Goal: Information Seeking & Learning: Find specific fact

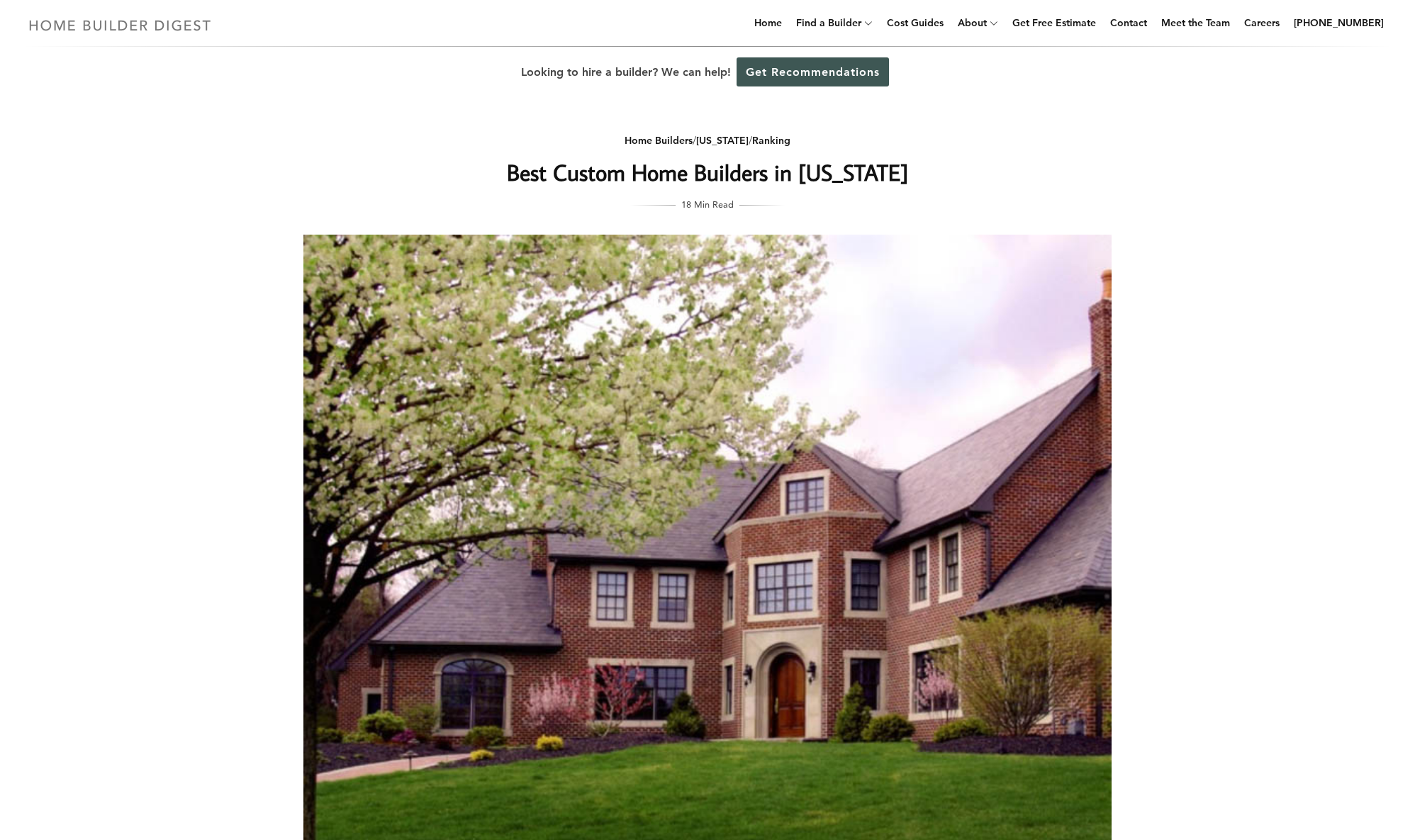
click at [137, 28] on img at bounding box center [119, 26] width 195 height 28
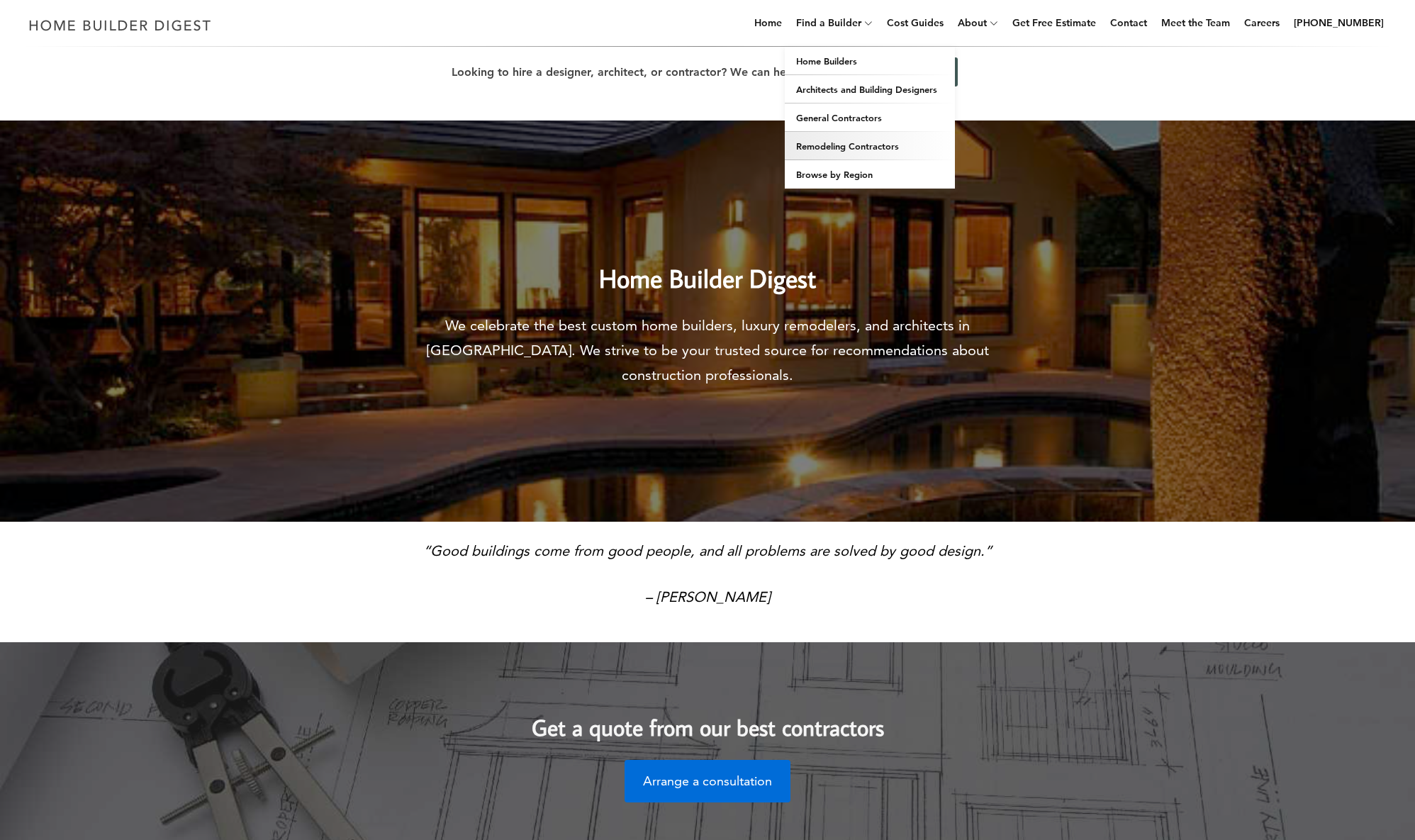
click at [840, 148] on link "Remodeling Contractors" at bounding box center [869, 146] width 170 height 29
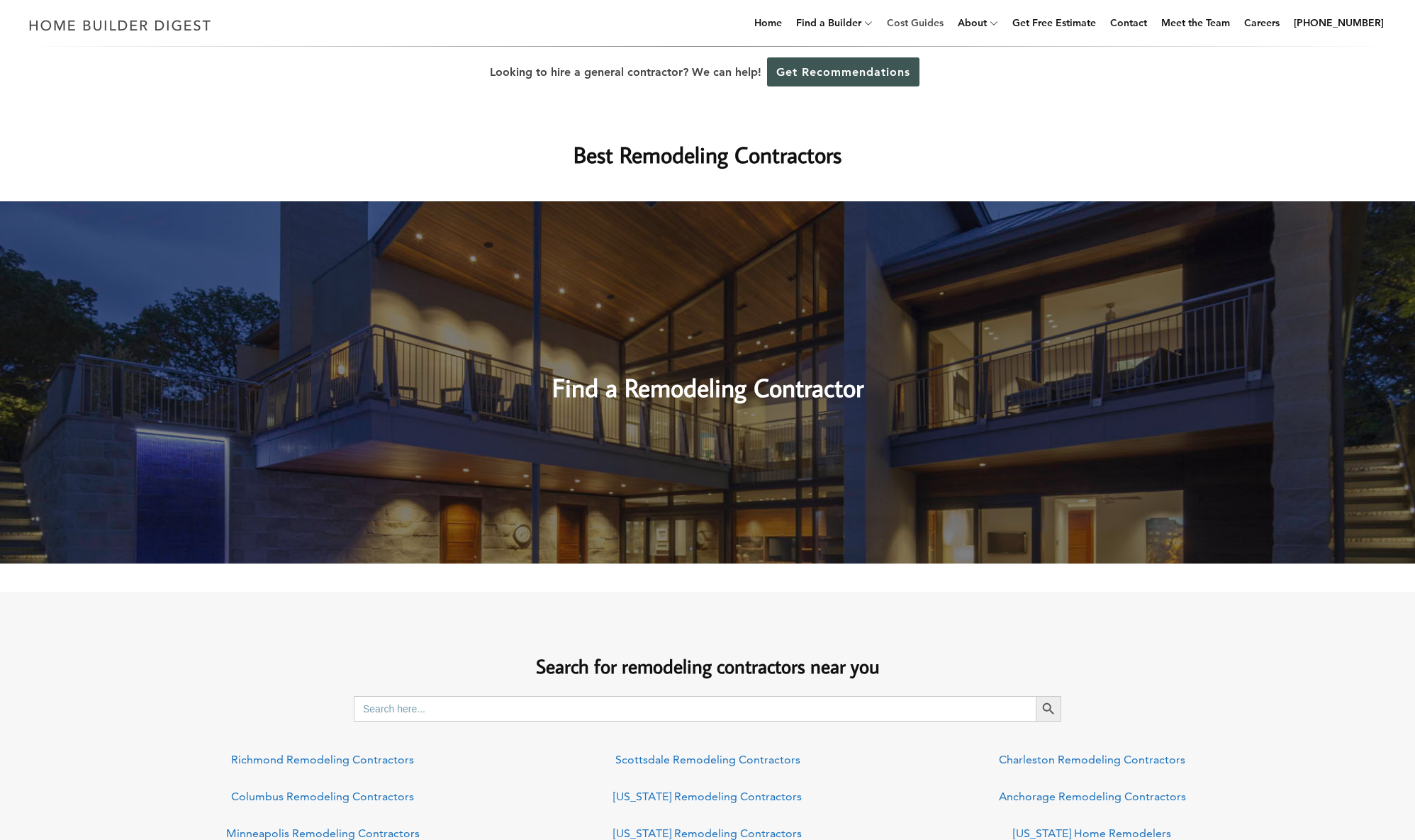
click at [940, 22] on link "Cost Guides" at bounding box center [915, 22] width 68 height 45
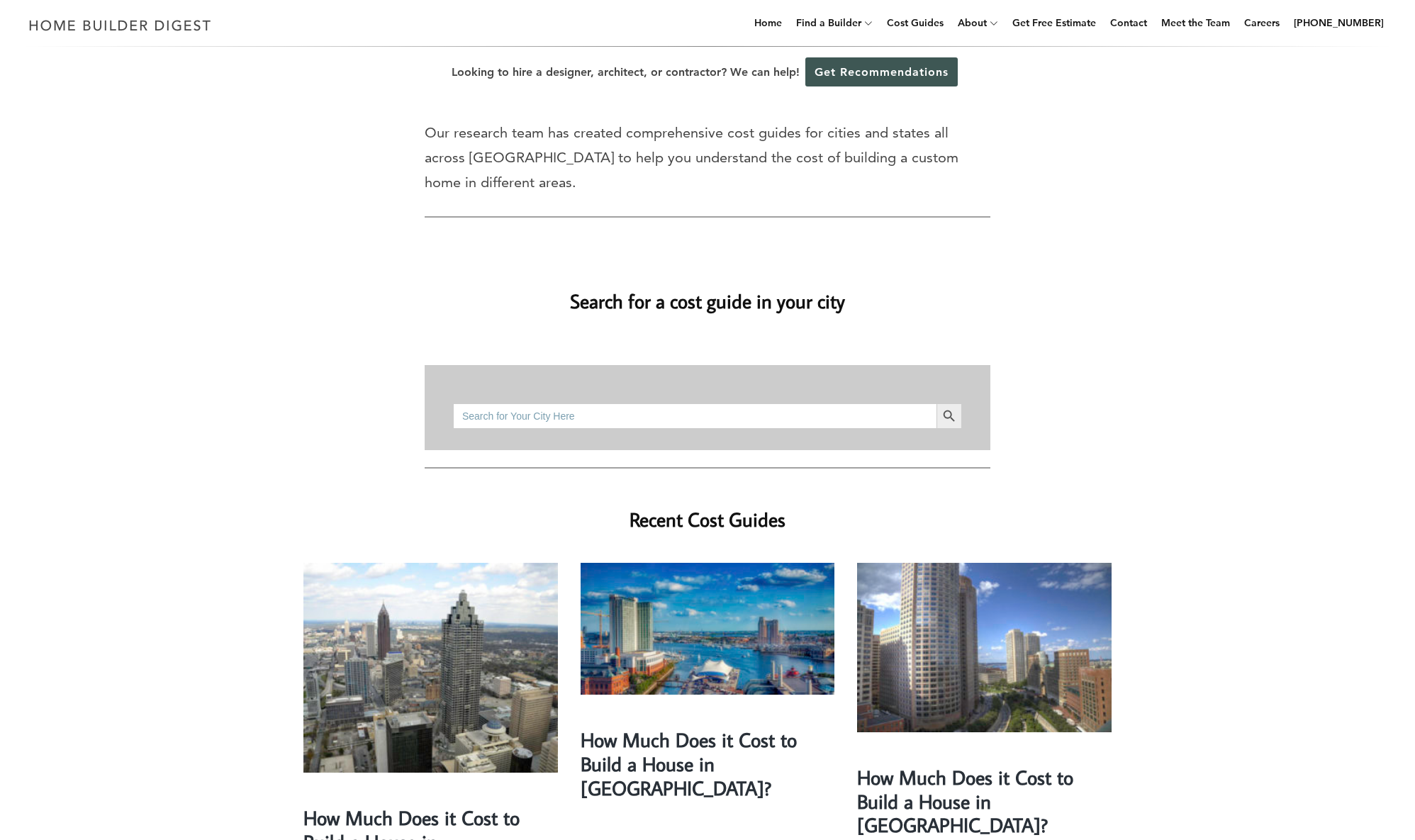
click at [495, 403] on input "Search for:" at bounding box center [694, 416] width 483 height 26
type input "Wayne, PA"
click at [949, 403] on button "Search Button" at bounding box center [949, 416] width 26 height 26
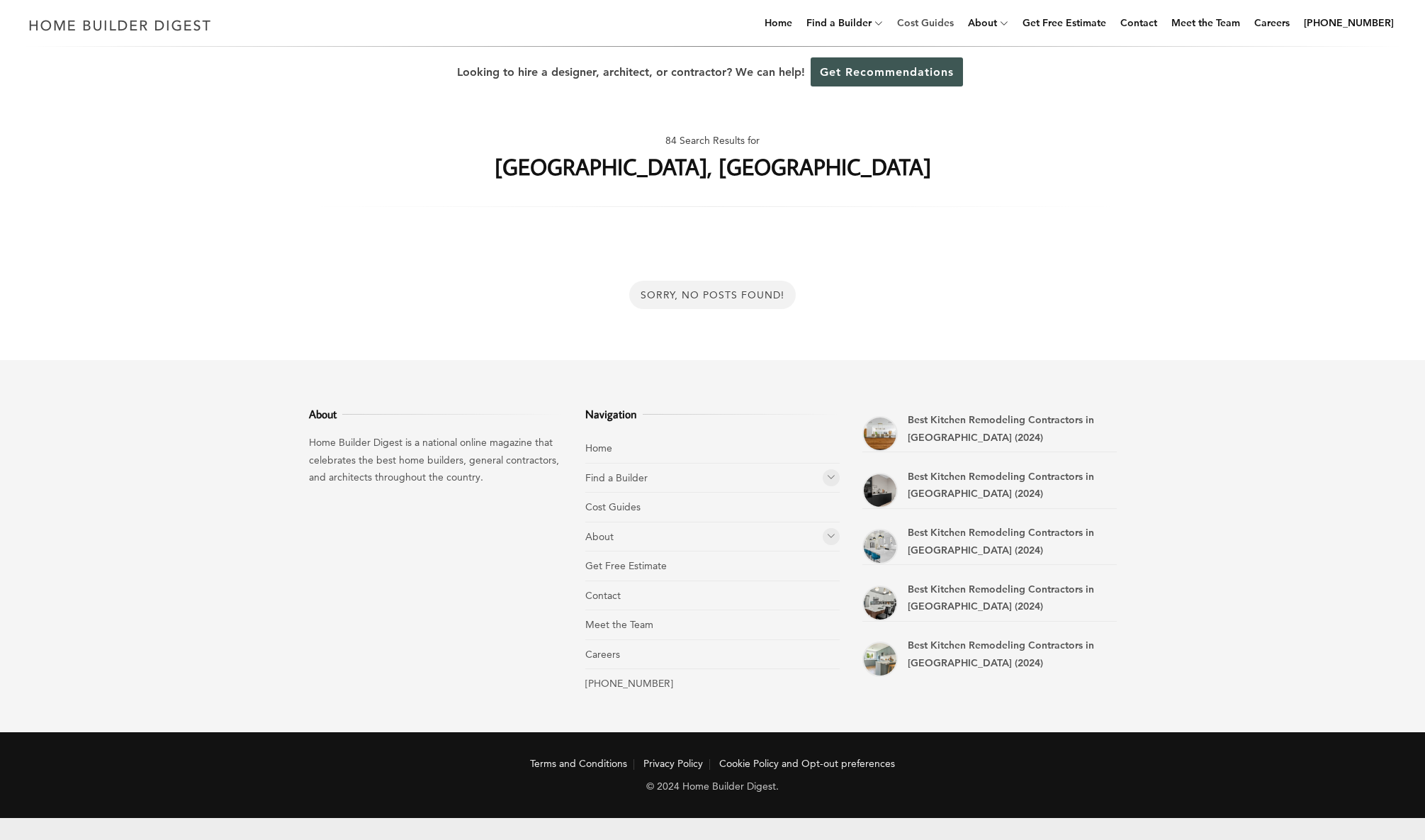
click at [950, 23] on link "Cost Guides" at bounding box center [925, 22] width 68 height 45
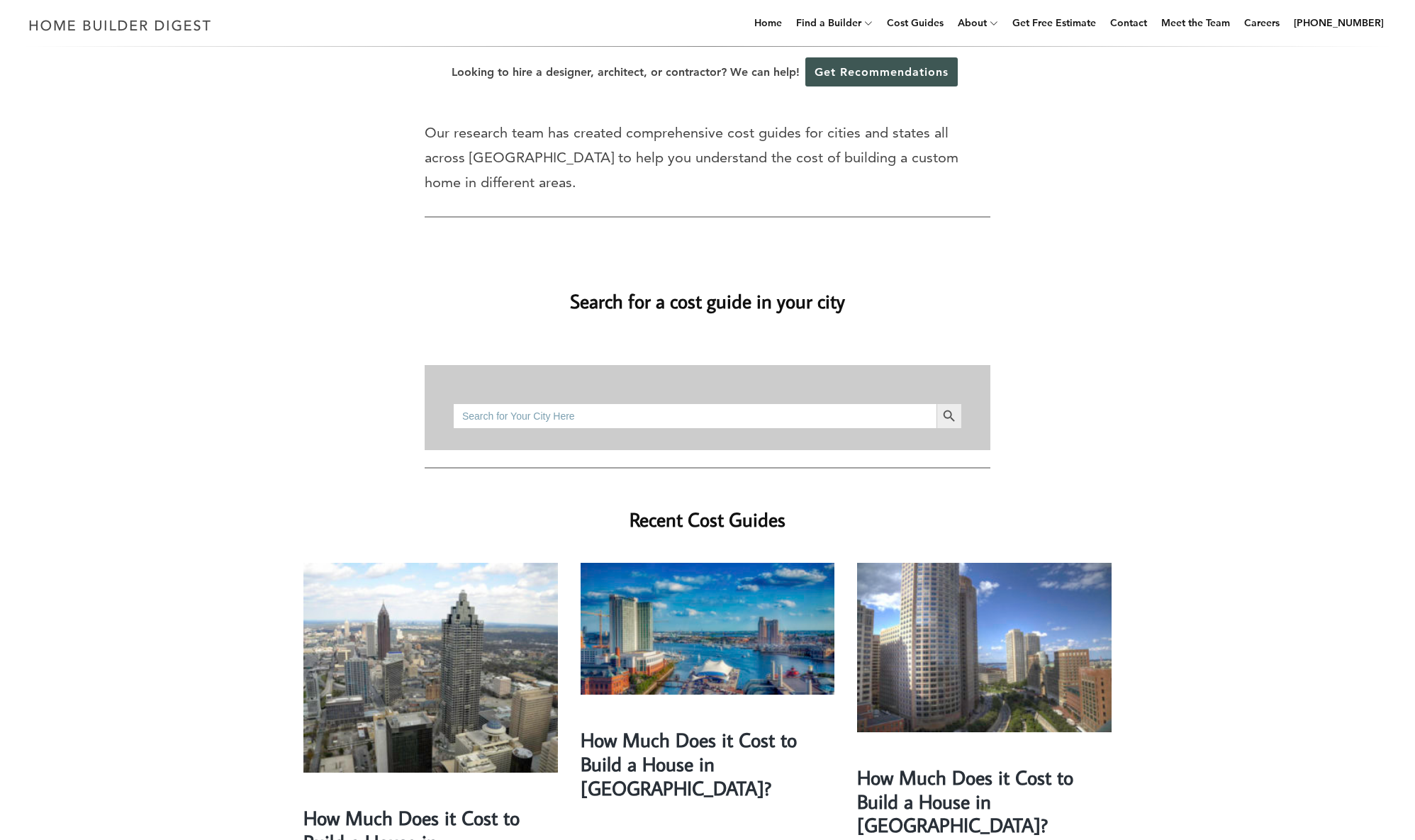
click at [498, 403] on input "Search for:" at bounding box center [694, 416] width 483 height 26
type input "[GEOGRAPHIC_DATA]"
click at [949, 403] on button "Search Button" at bounding box center [949, 416] width 26 height 26
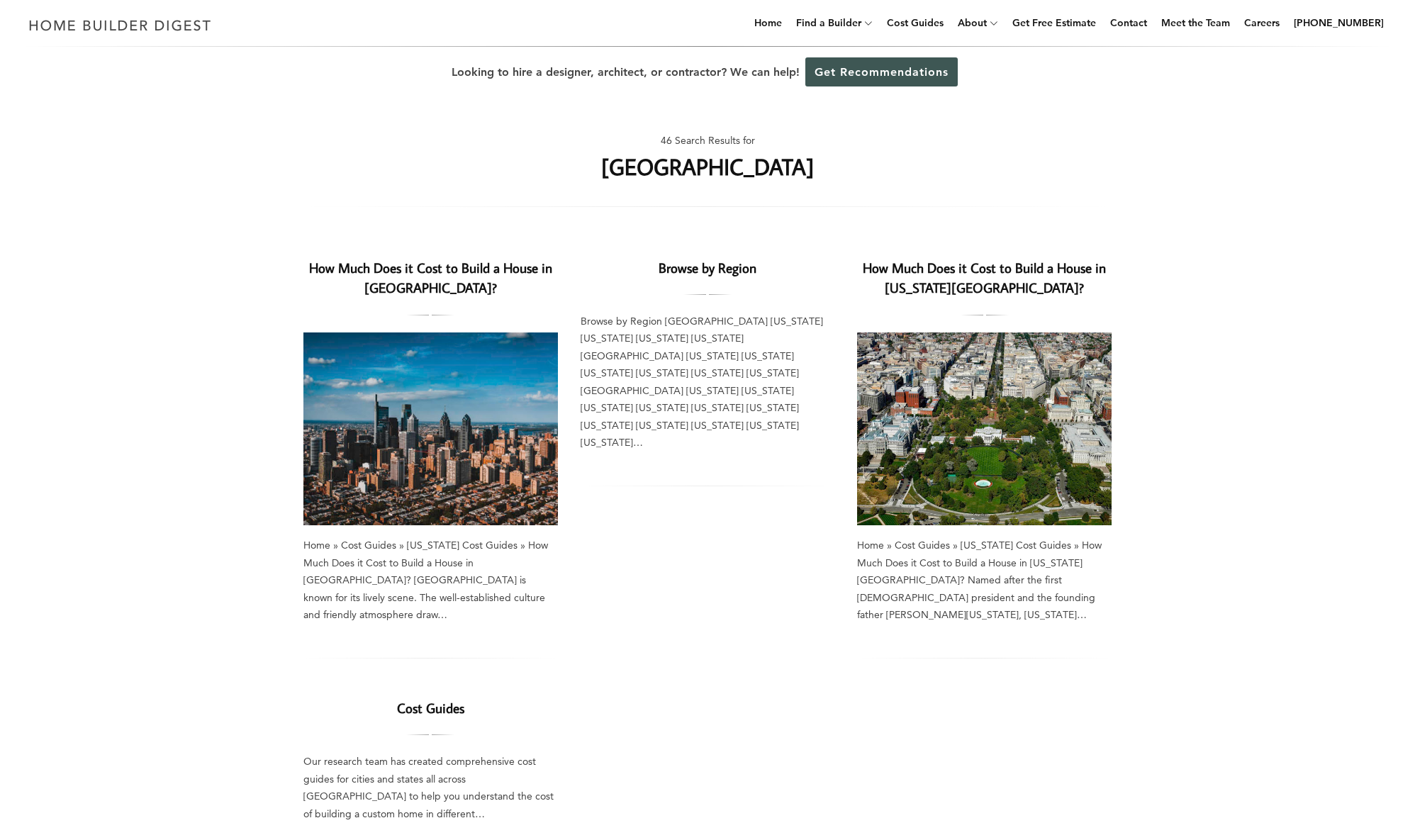
click at [424, 285] on link "How Much Does it Cost to Build a House in Philadelphia?" at bounding box center [430, 278] width 243 height 38
